Goal: Task Accomplishment & Management: Manage account settings

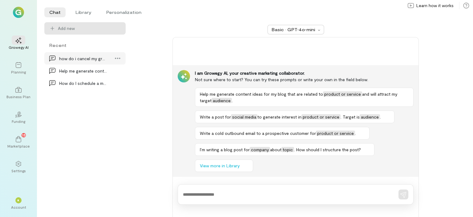
click at [97, 59] on div "how do i cancel my growegy account?" at bounding box center [83, 58] width 48 height 6
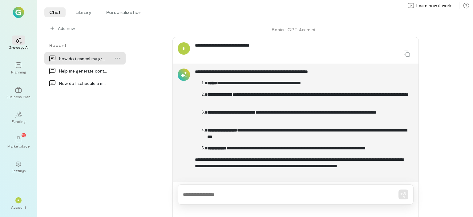
scroll to position [177, 0]
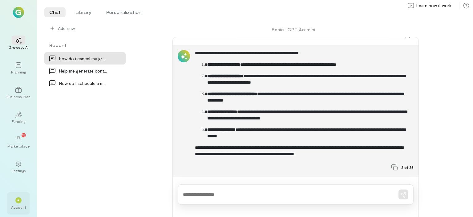
click at [21, 202] on div "*" at bounding box center [18, 200] width 6 height 6
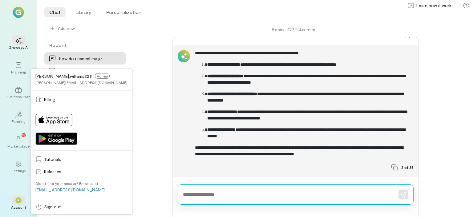
click at [194, 195] on textarea at bounding box center [287, 194] width 208 height 6
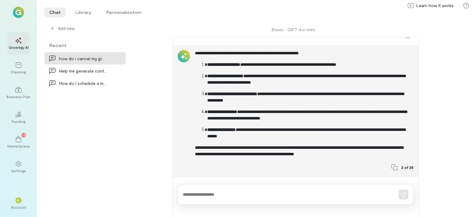
click at [25, 35] on div "Growegy AI" at bounding box center [18, 43] width 22 height 22
click at [21, 41] on icon at bounding box center [18, 40] width 6 height 6
click at [19, 39] on icon at bounding box center [18, 40] width 6 height 6
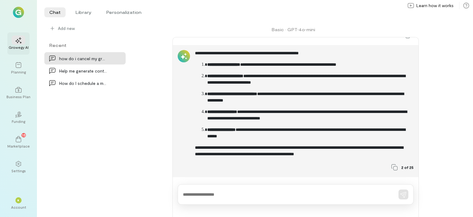
click at [19, 39] on icon at bounding box center [18, 40] width 6 height 6
click at [56, 31] on div "Add new" at bounding box center [84, 28] width 71 height 6
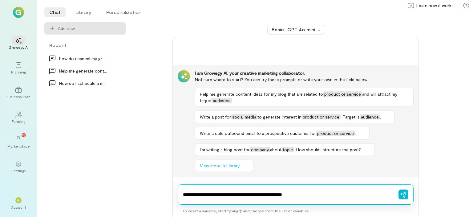
type textarea "**********"
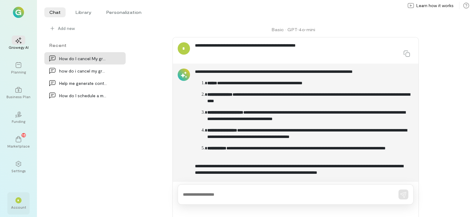
click at [18, 202] on div "*" at bounding box center [18, 200] width 6 height 6
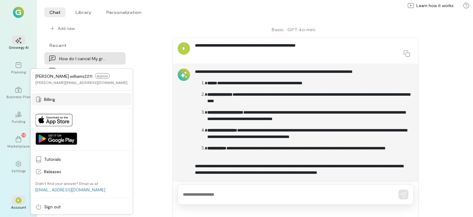
click at [52, 98] on span "Billing" at bounding box center [86, 99] width 84 height 6
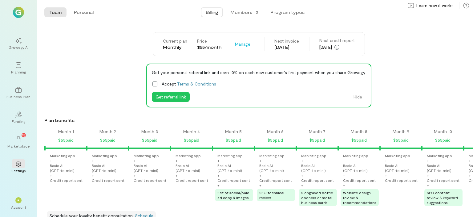
scroll to position [0, 482]
